Goal: Transaction & Acquisition: Purchase product/service

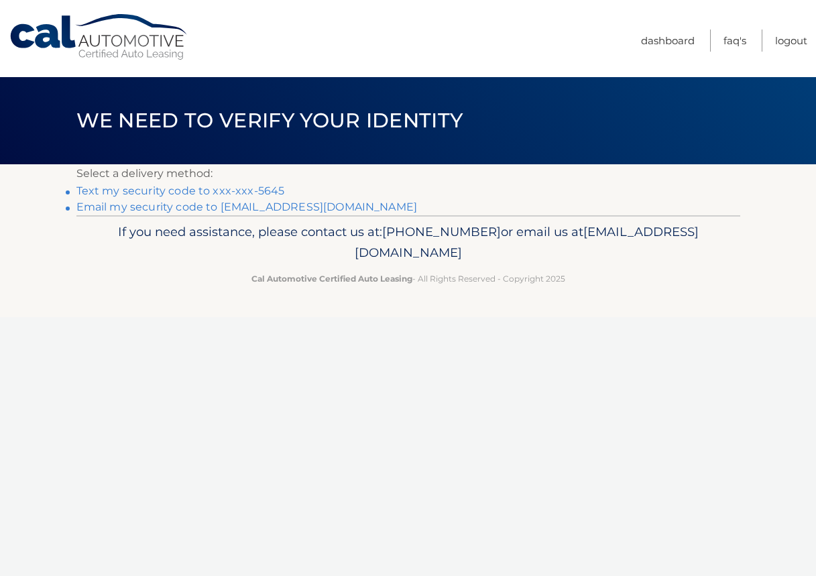
click at [109, 205] on link "Email my security code to [EMAIL_ADDRESS][DOMAIN_NAME]" at bounding box center [246, 207] width 341 height 13
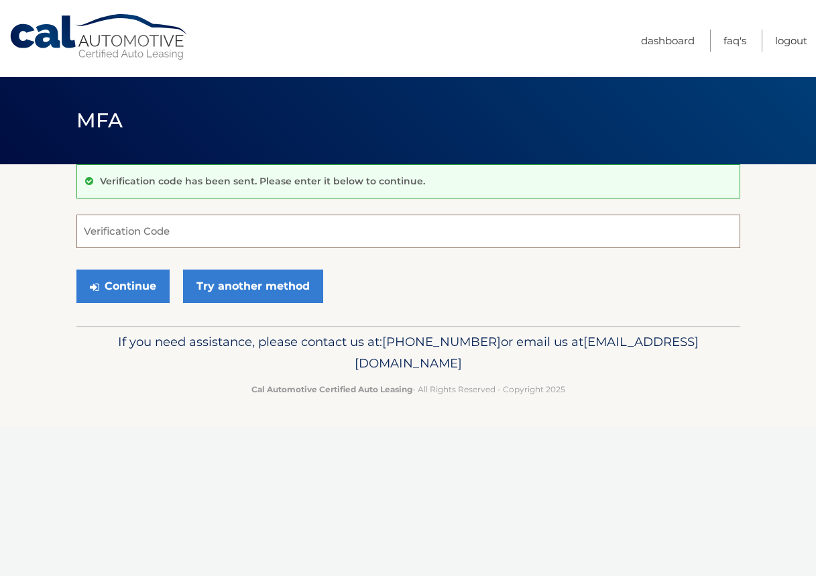
click at [96, 230] on input "Verification Code" at bounding box center [408, 232] width 664 height 34
type input "767717"
click at [115, 286] on button "Continue" at bounding box center [122, 287] width 93 height 34
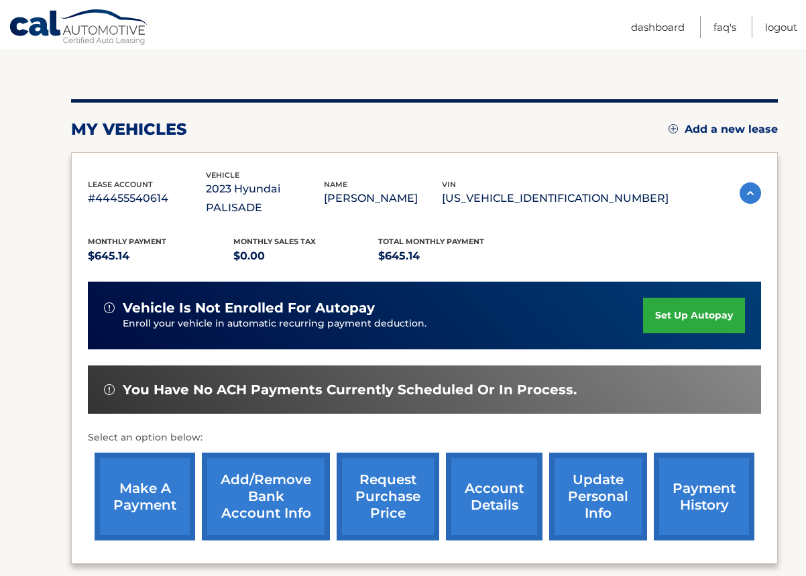
scroll to position [134, 0]
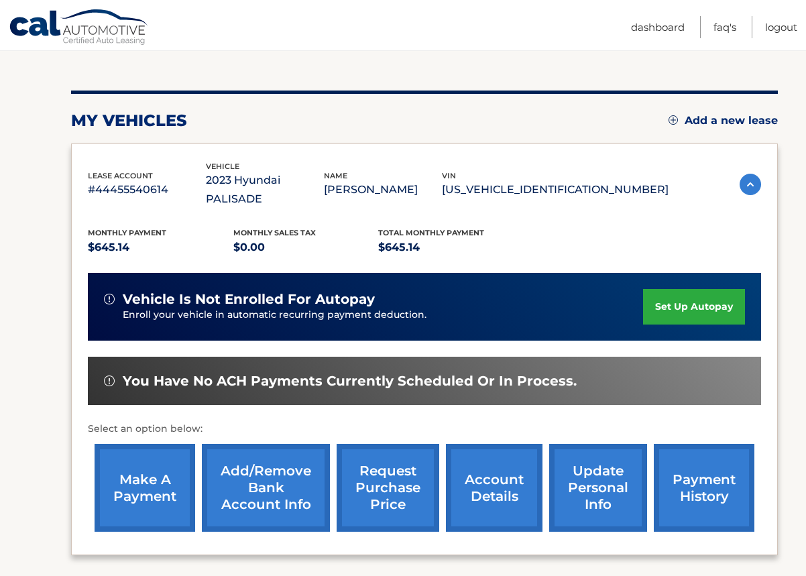
click at [144, 472] on link "make a payment" at bounding box center [145, 488] width 101 height 88
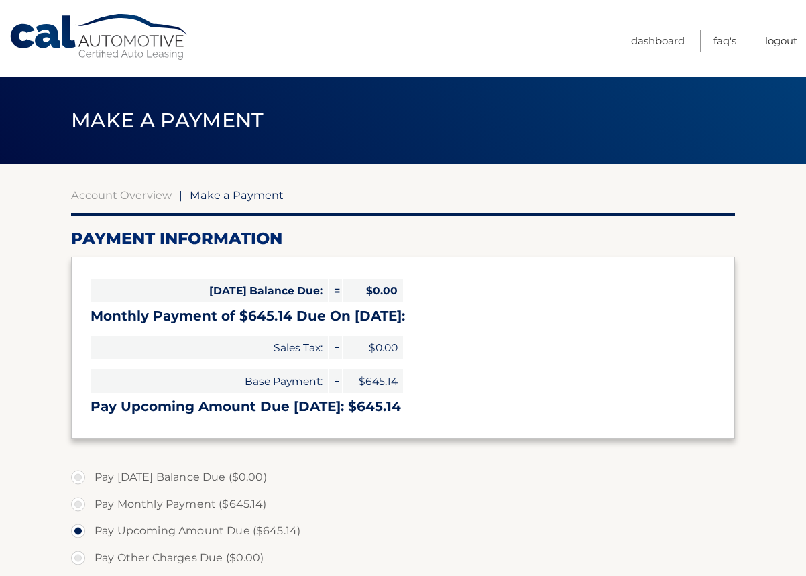
select select "NTJhN2Q1MDMtYmUyNy00OWRlLWJhOTctZjc0YjQ2NzdiMWVl"
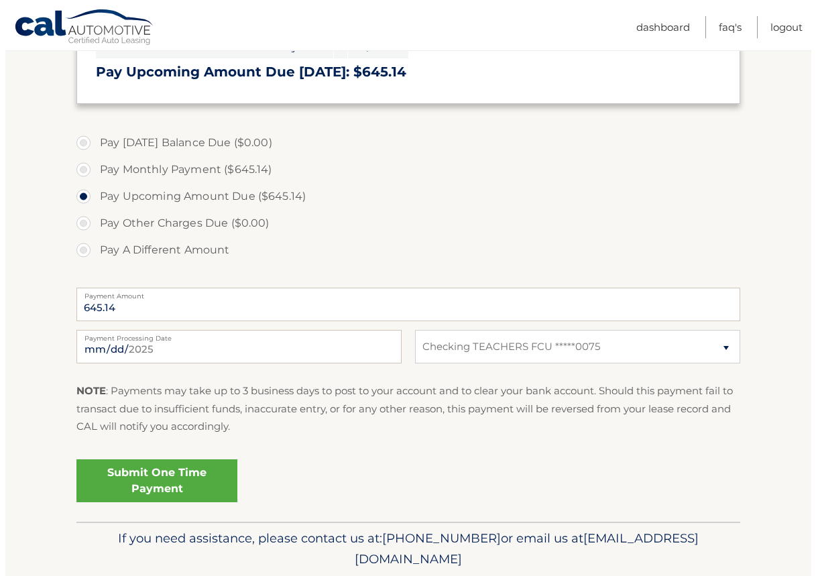
scroll to position [335, 0]
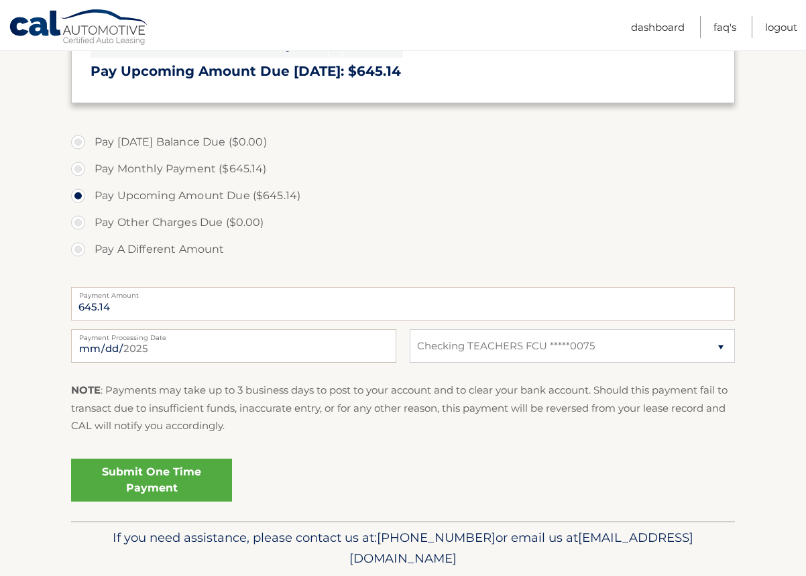
click at [155, 474] on link "Submit One Time Payment" at bounding box center [151, 480] width 161 height 43
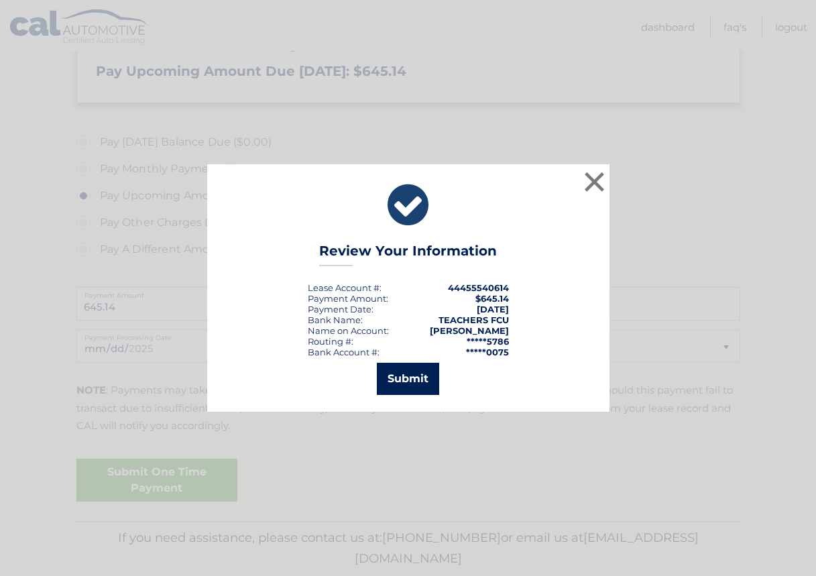
click at [410, 377] on button "Submit" at bounding box center [408, 379] width 62 height 32
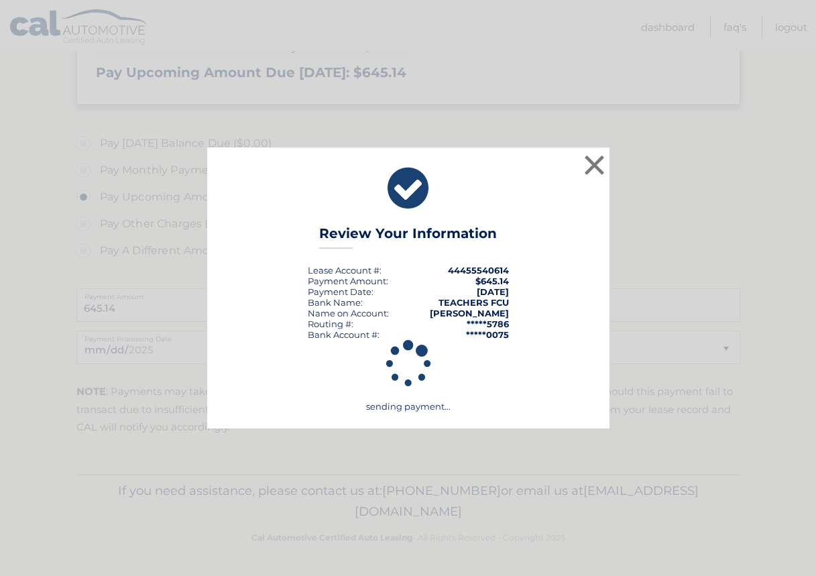
scroll to position [334, 0]
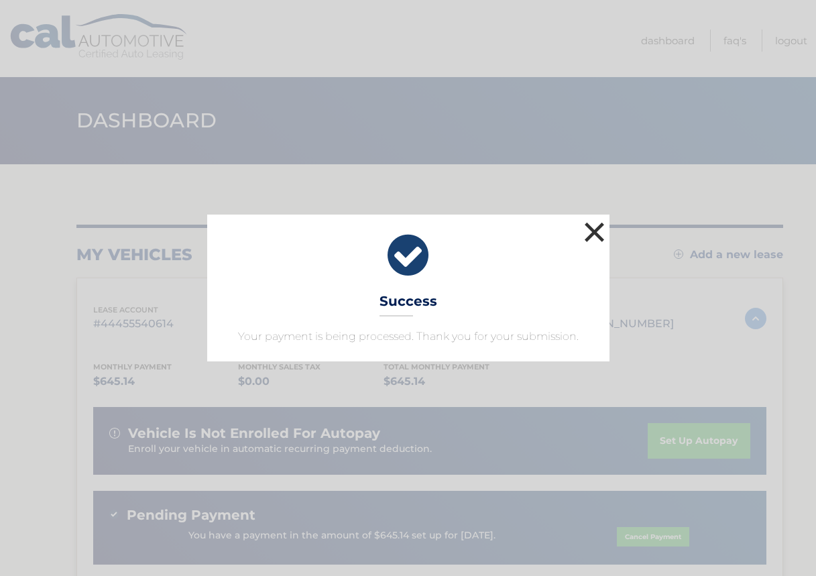
click at [595, 230] on button "×" at bounding box center [595, 232] width 27 height 27
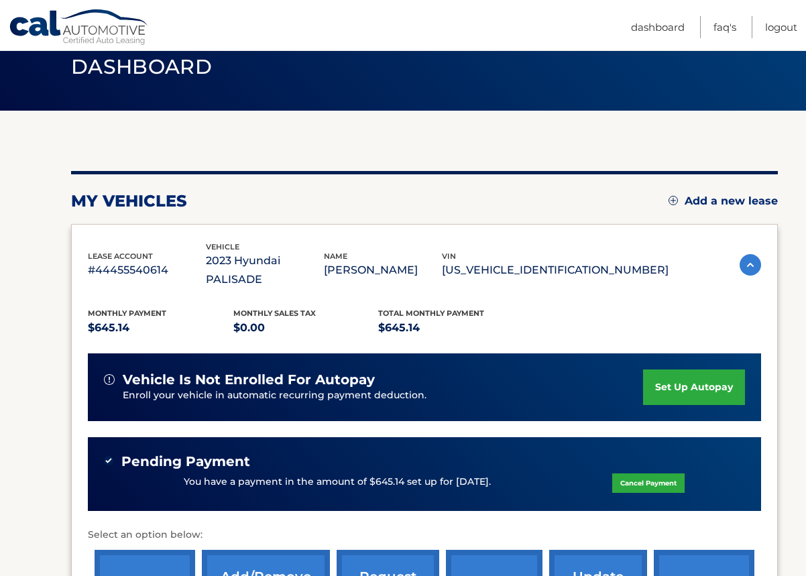
scroll to position [134, 0]
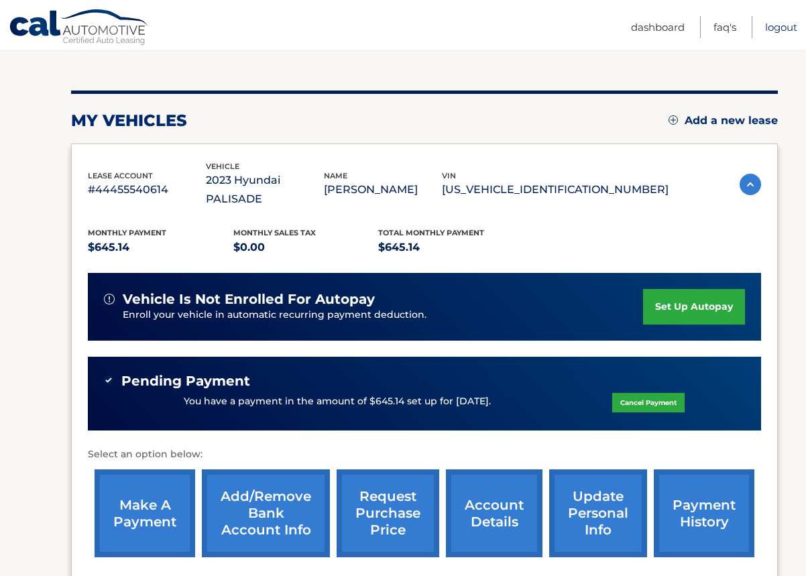
click at [776, 28] on link "Logout" at bounding box center [781, 27] width 32 height 22
